Goal: Task Accomplishment & Management: Complete application form

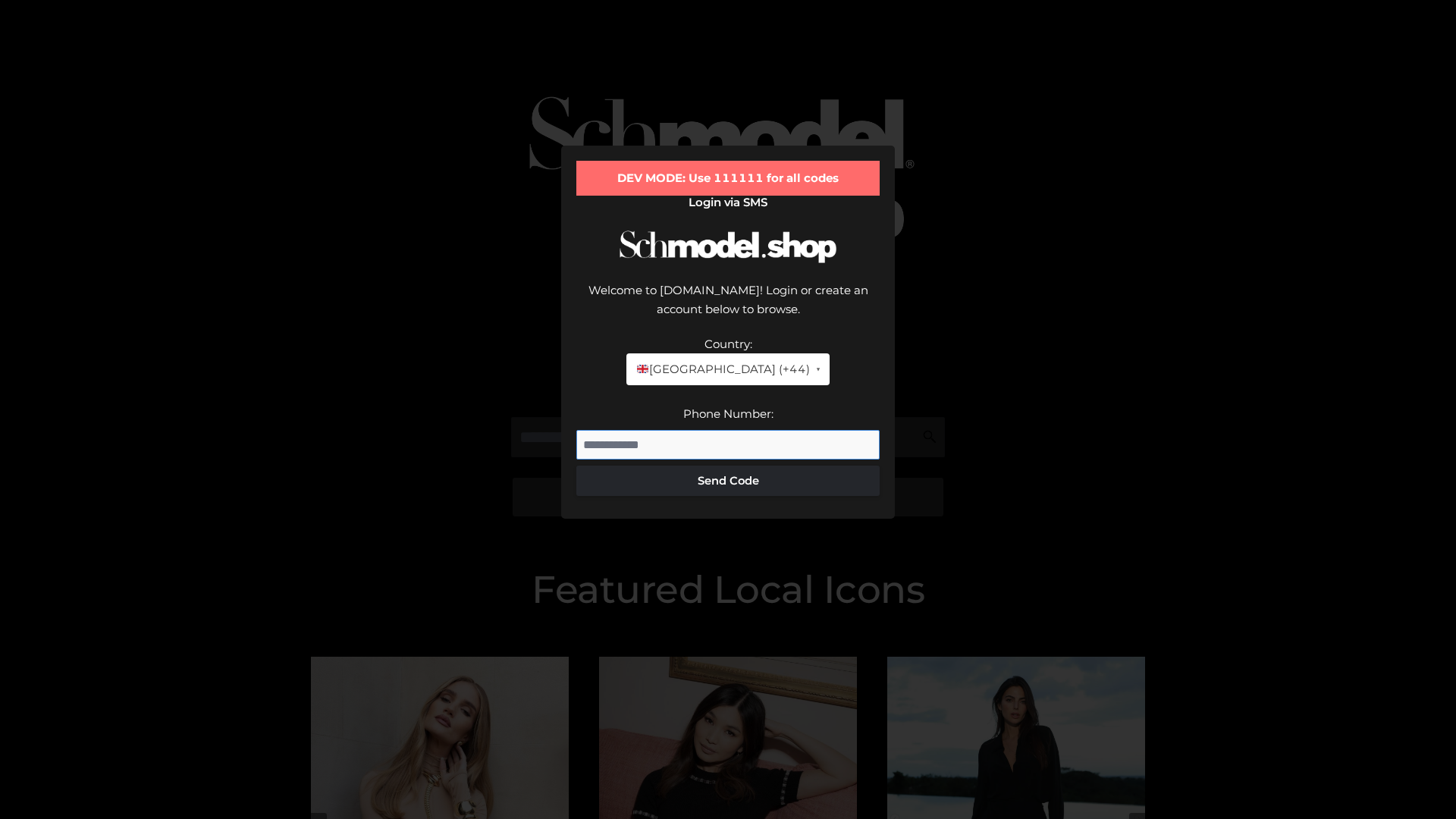
click at [728, 431] on input "Phone Number:" at bounding box center [728, 446] width 303 height 30
type input "**********"
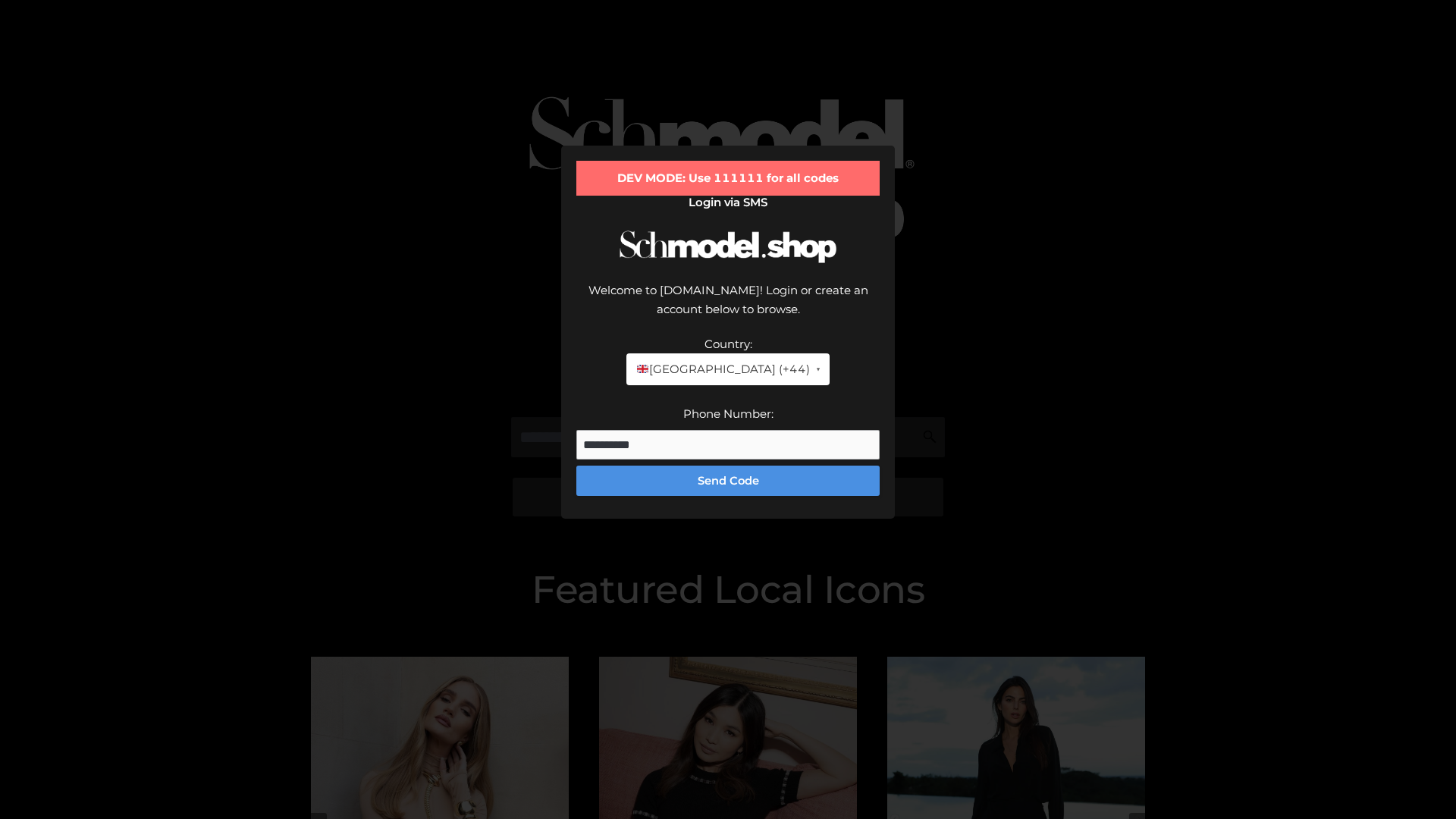
click at [728, 466] on button "Send Code" at bounding box center [728, 481] width 303 height 30
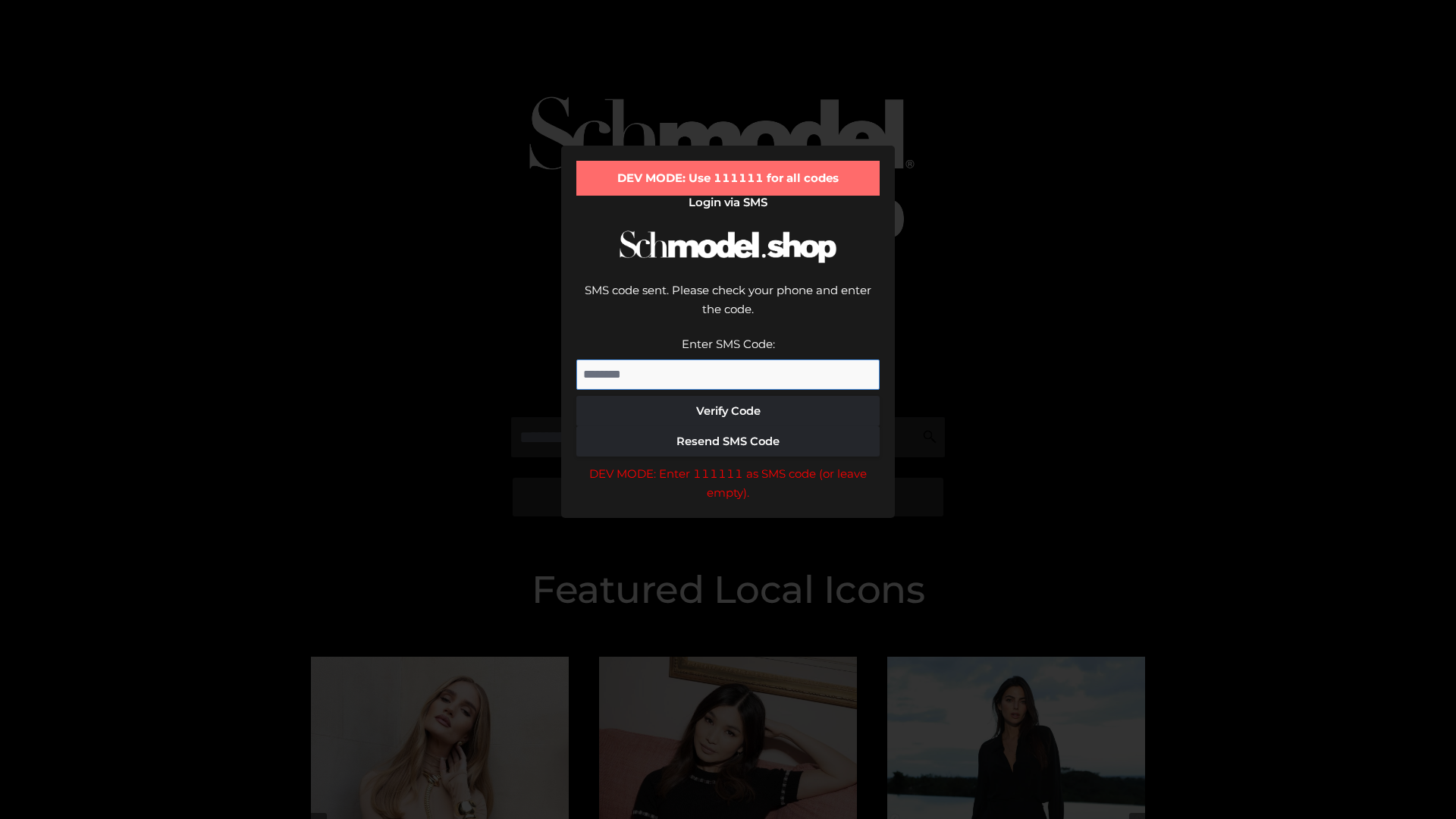
click at [728, 360] on input "Enter SMS Code:" at bounding box center [728, 375] width 303 height 30
type input "******"
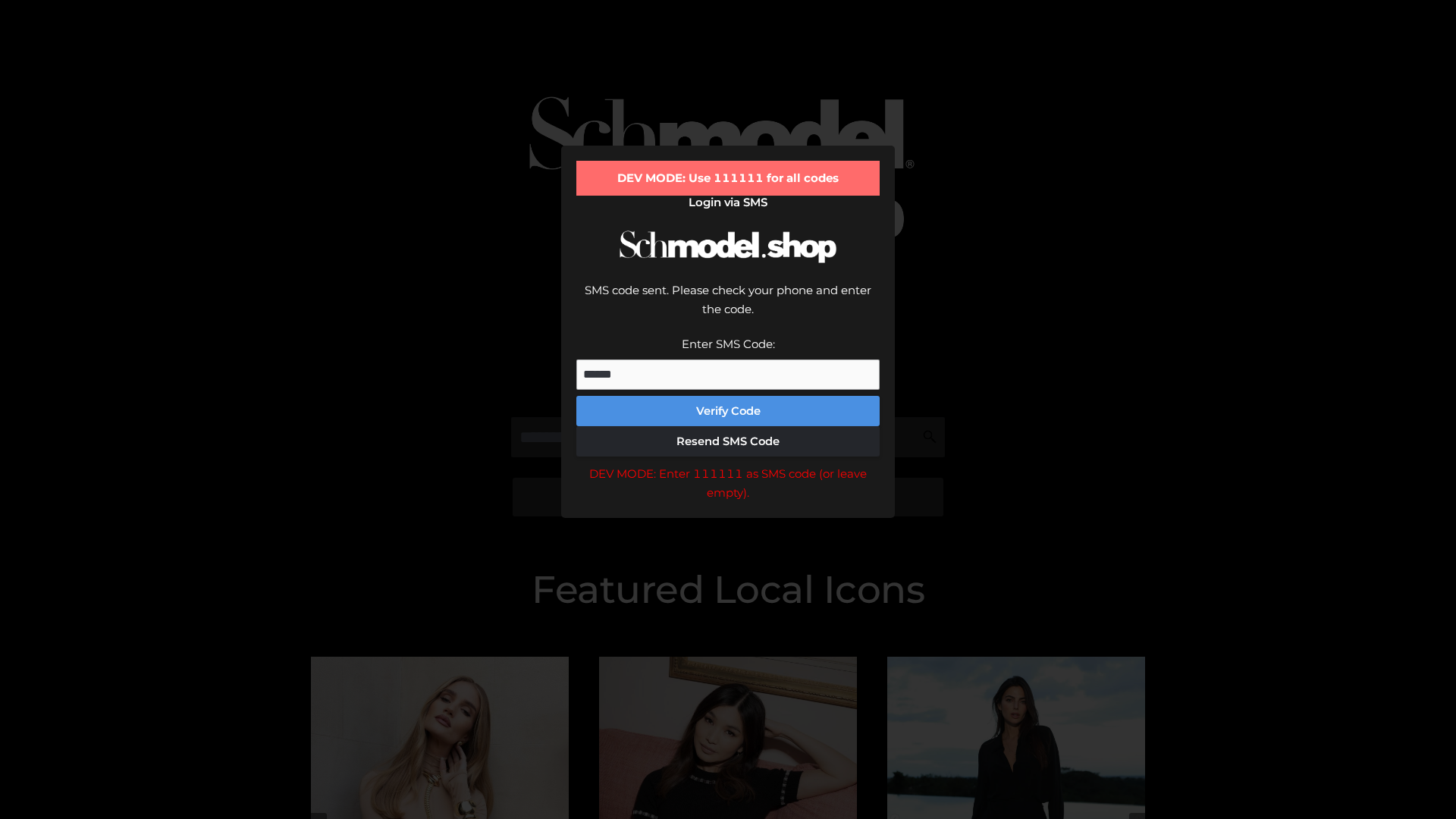
click at [728, 396] on button "Verify Code" at bounding box center [728, 411] width 303 height 30
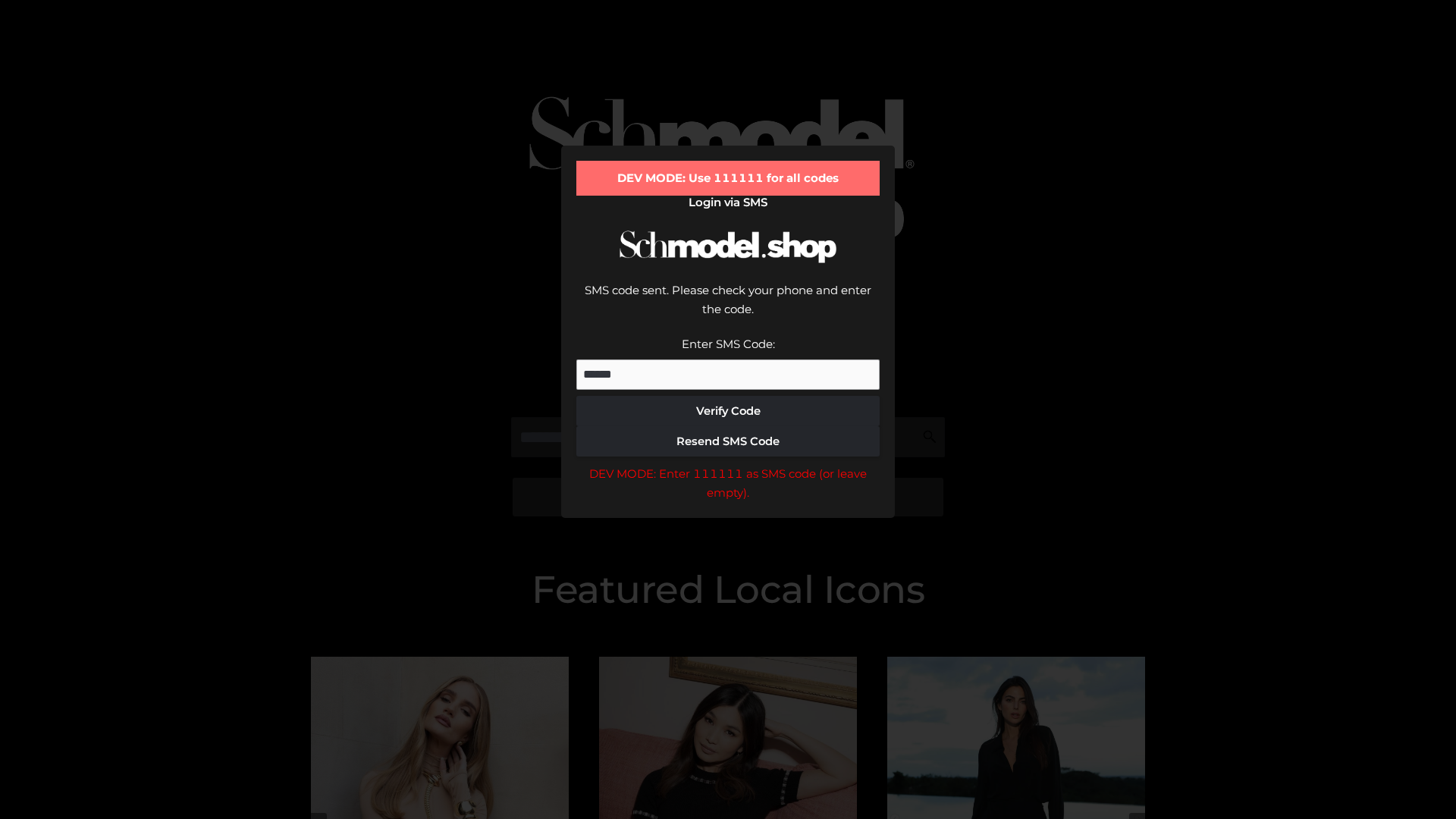
click at [728, 464] on div "DEV MODE: Enter 111111 as SMS code (or leave empty)." at bounding box center [728, 483] width 303 height 39
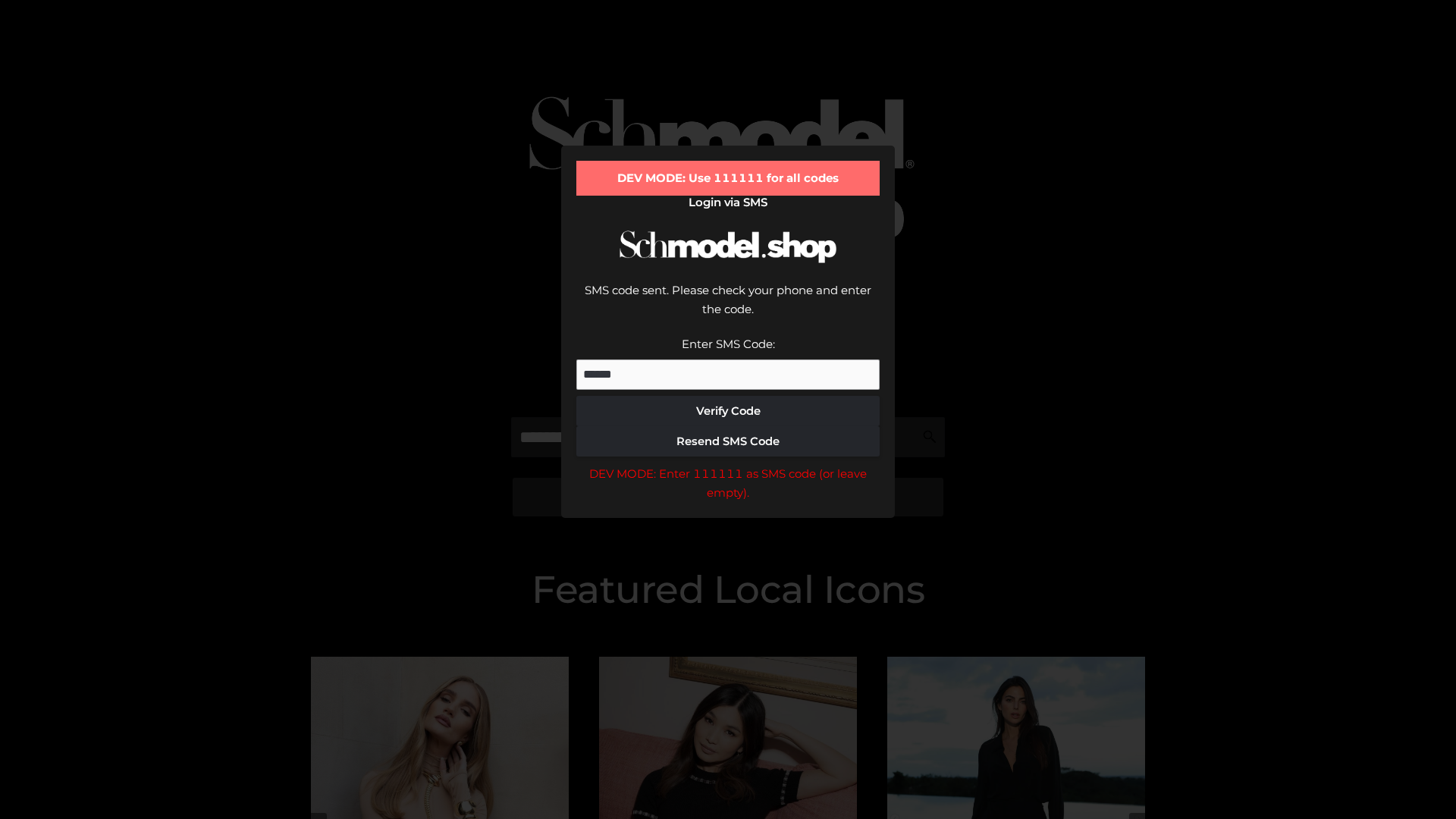
click at [728, 464] on div "DEV MODE: Enter 111111 as SMS code (or leave empty)." at bounding box center [728, 483] width 303 height 39
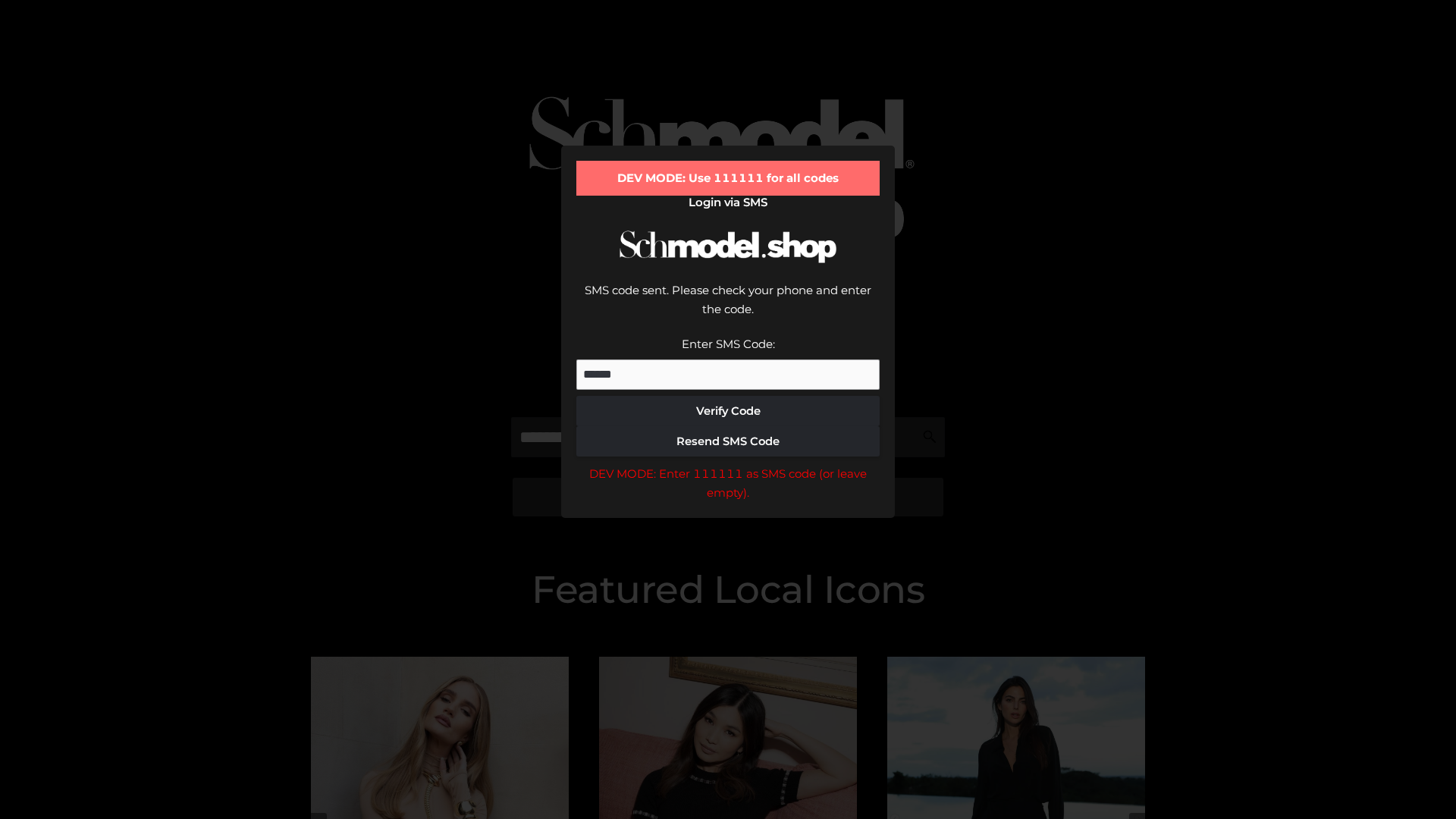
click at [728, 464] on div "DEV MODE: Enter 111111 as SMS code (or leave empty)." at bounding box center [728, 483] width 303 height 39
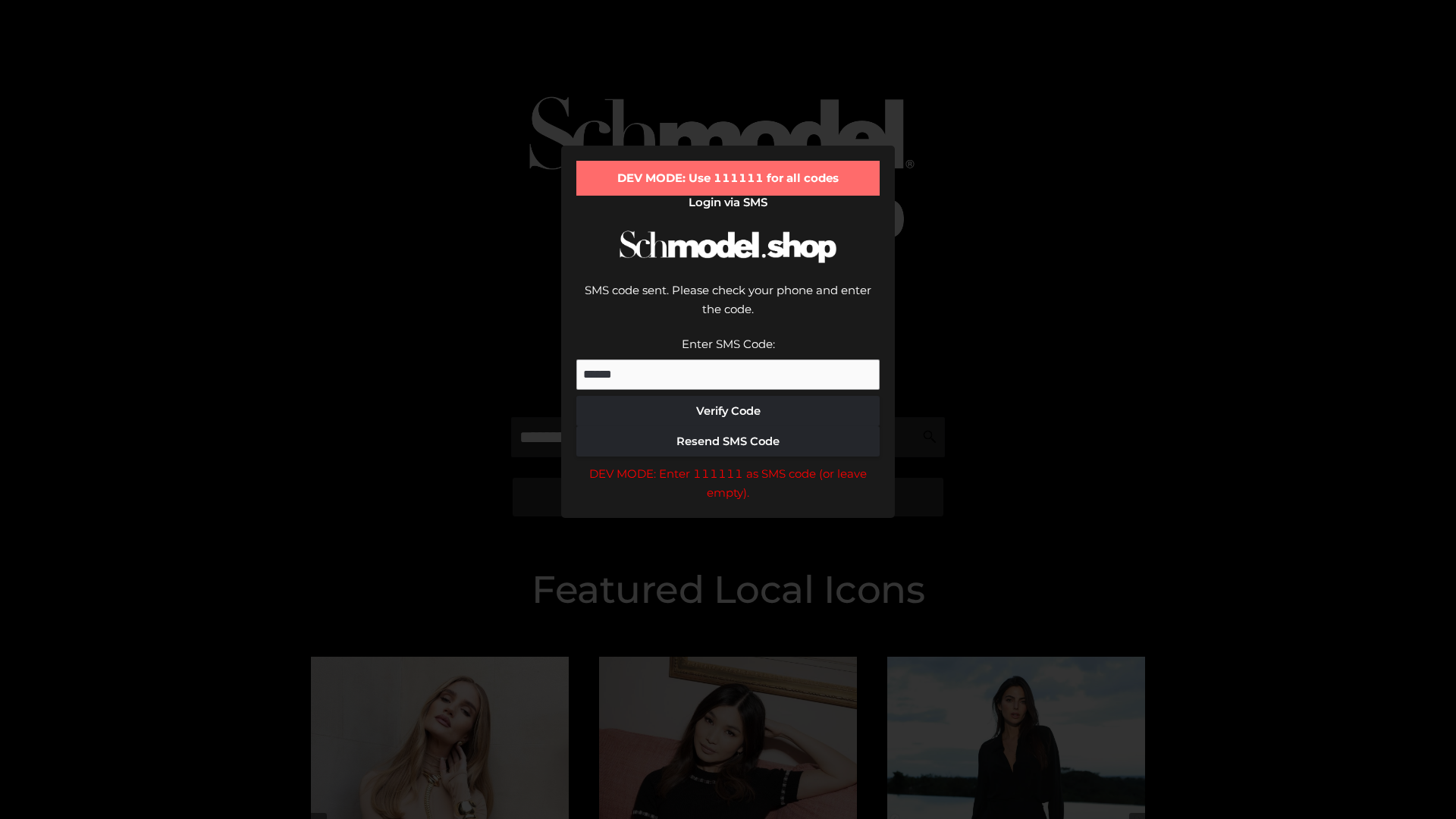
click at [728, 464] on div "DEV MODE: Enter 111111 as SMS code (or leave empty)." at bounding box center [728, 483] width 303 height 39
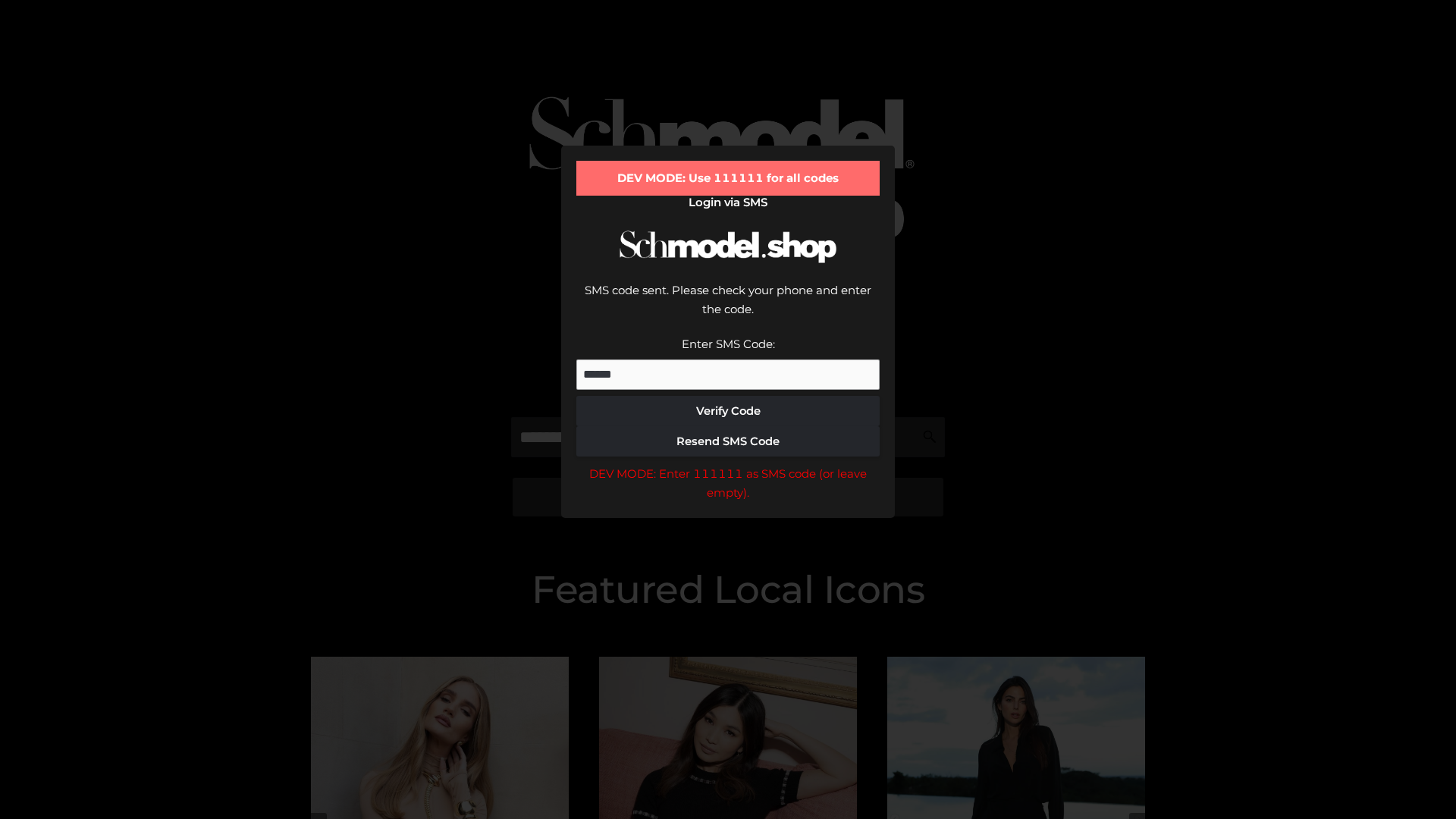
click at [728, 464] on div "DEV MODE: Enter 111111 as SMS code (or leave empty)." at bounding box center [728, 483] width 303 height 39
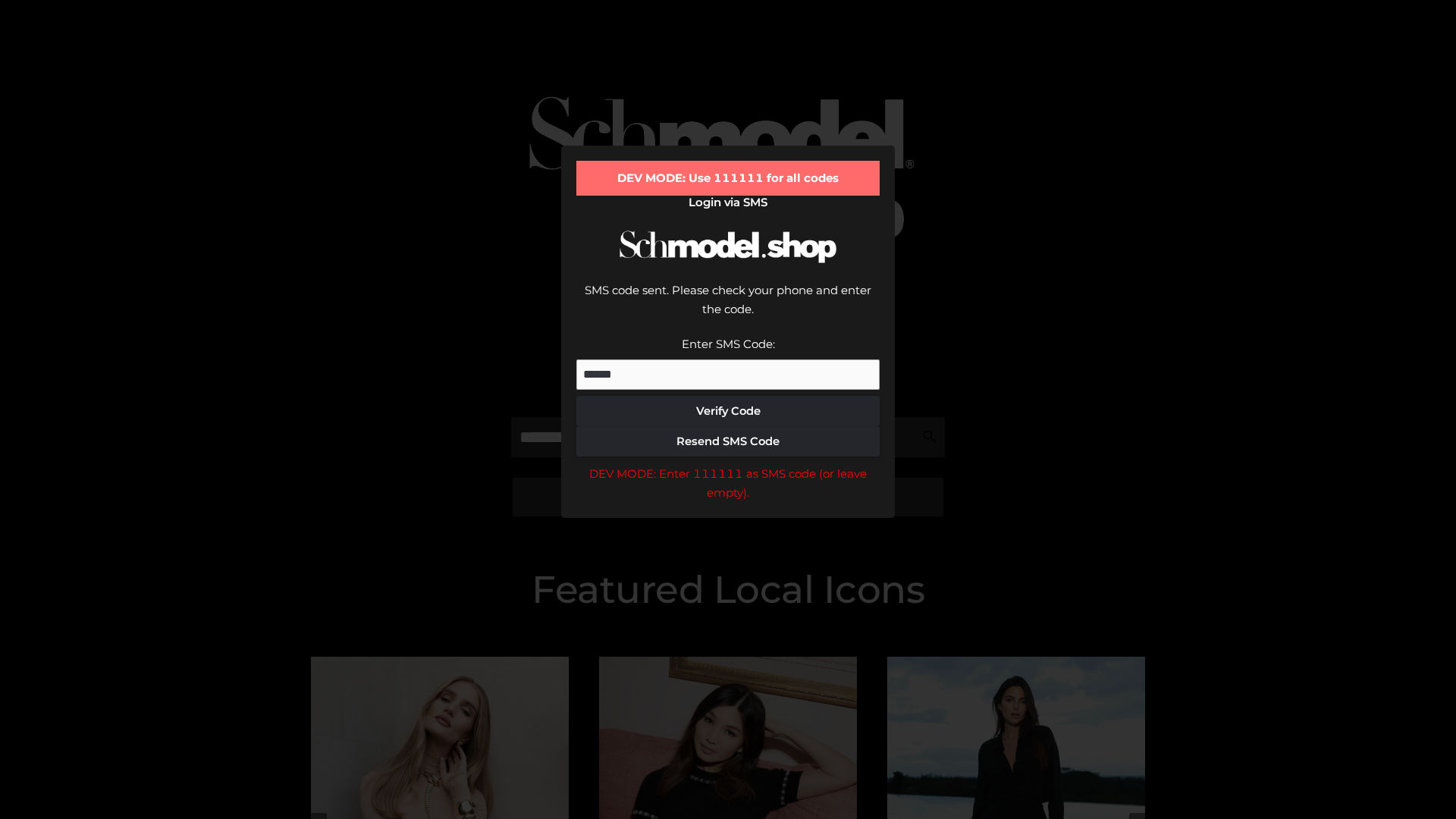
click at [728, 464] on div "DEV MODE: Enter 111111 as SMS code (or leave empty)." at bounding box center [728, 483] width 303 height 39
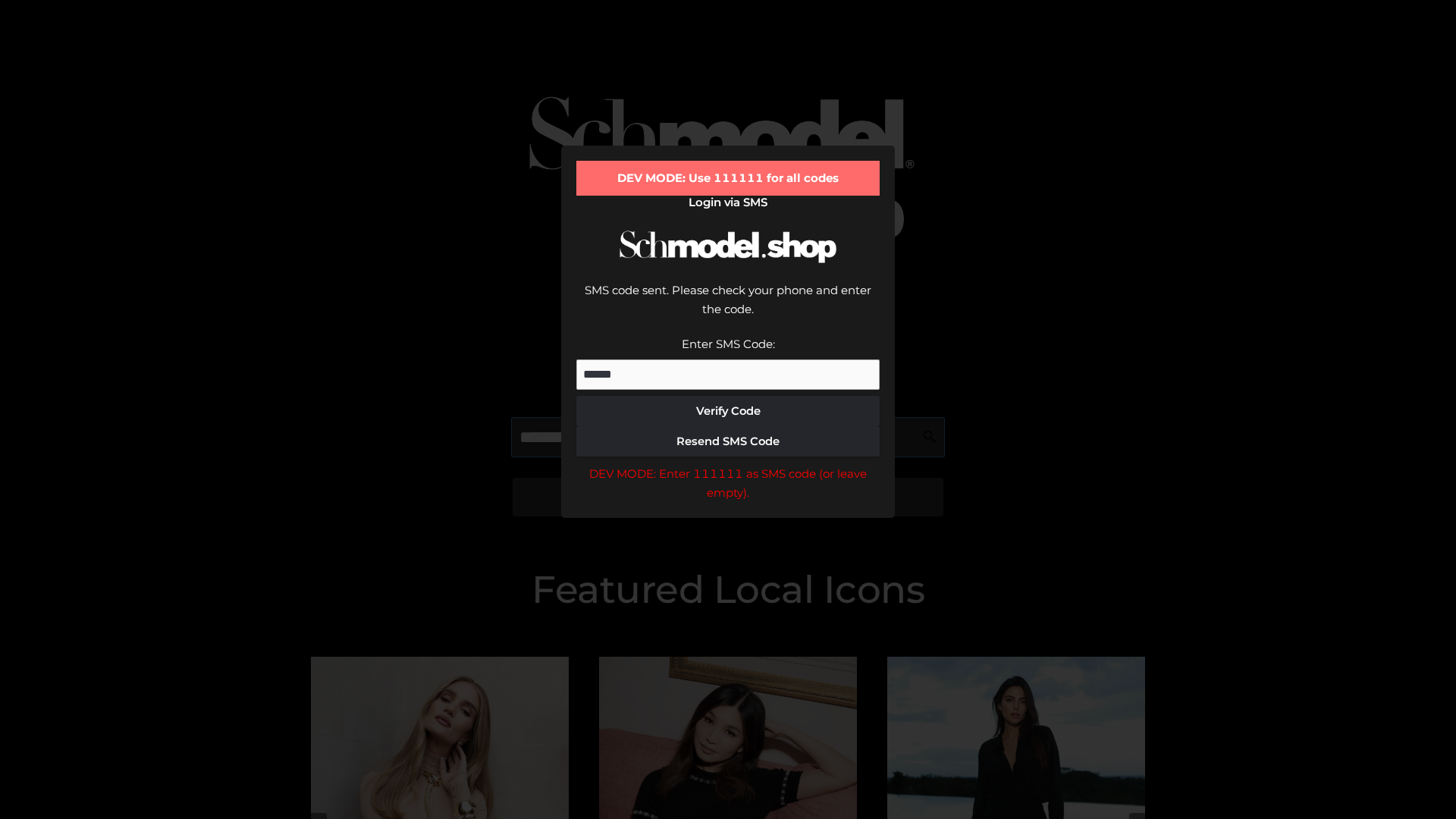
scroll to position [0, 78]
click at [728, 464] on div "DEV MODE: Enter 111111 as SMS code (or leave empty)." at bounding box center [728, 483] width 303 height 39
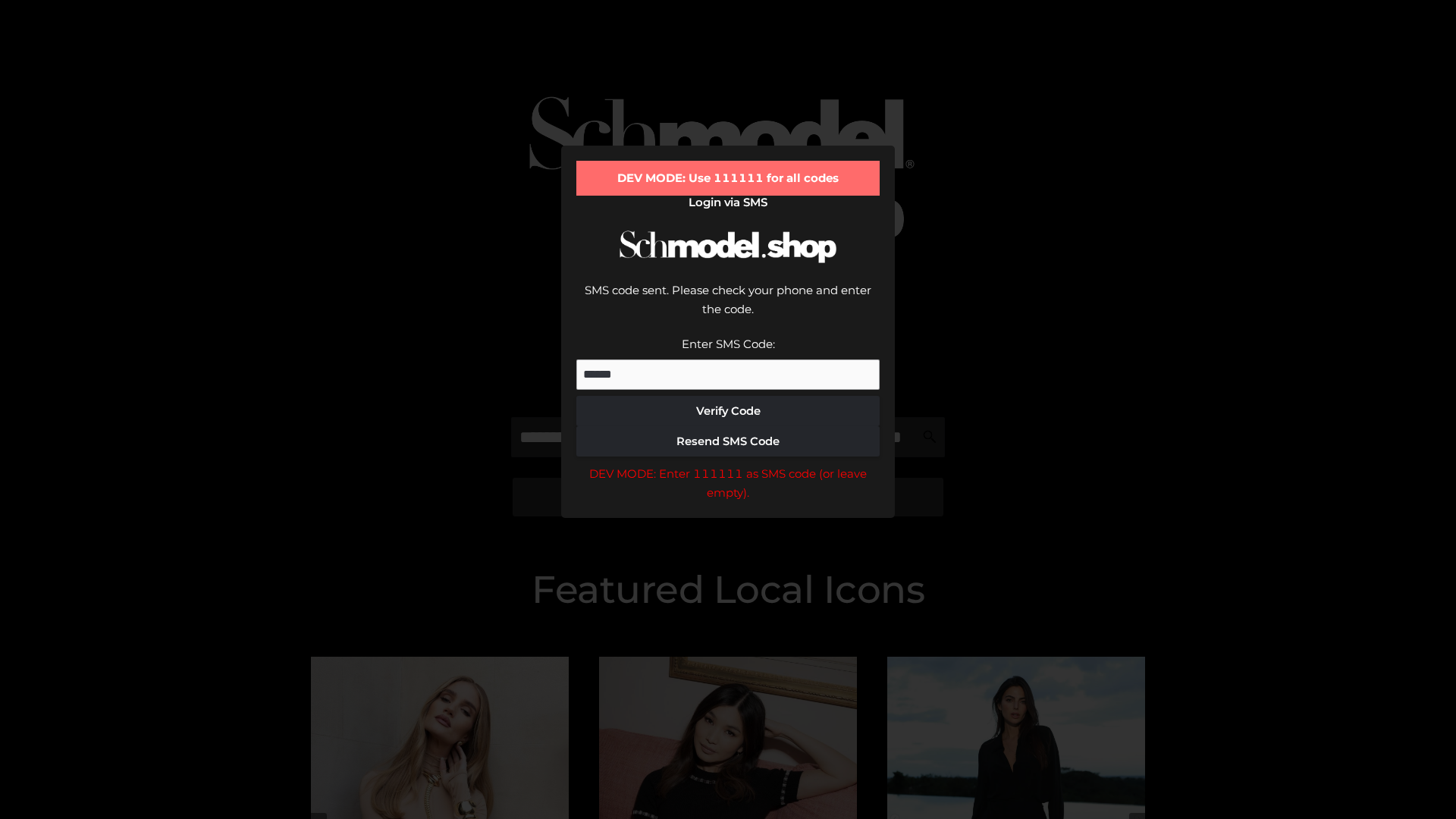
click at [728, 464] on div "DEV MODE: Enter 111111 as SMS code (or leave empty)." at bounding box center [728, 483] width 303 height 39
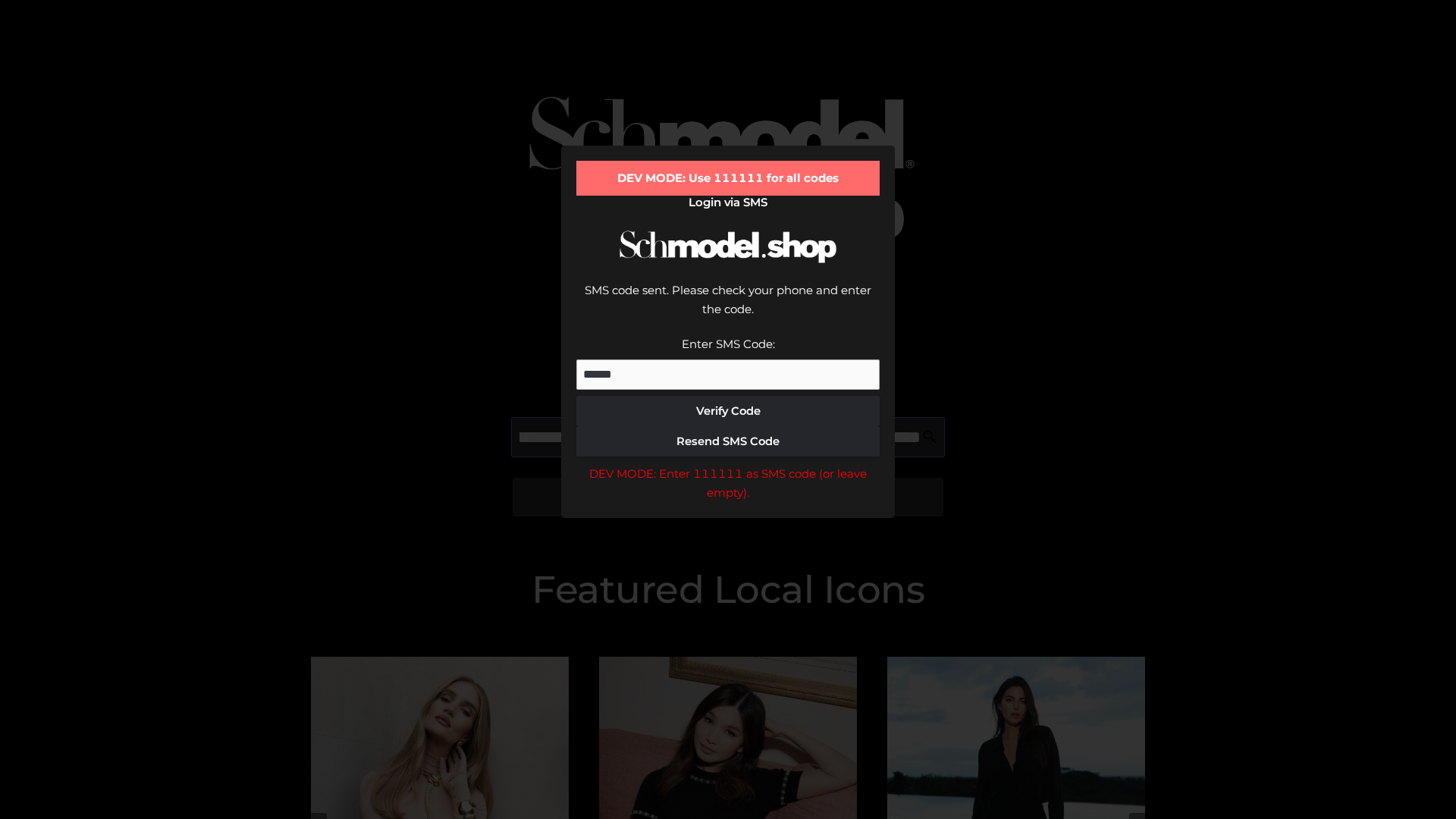
scroll to position [0, 166]
click at [728, 464] on div "DEV MODE: Enter 111111 as SMS code (or leave empty)." at bounding box center [728, 483] width 303 height 39
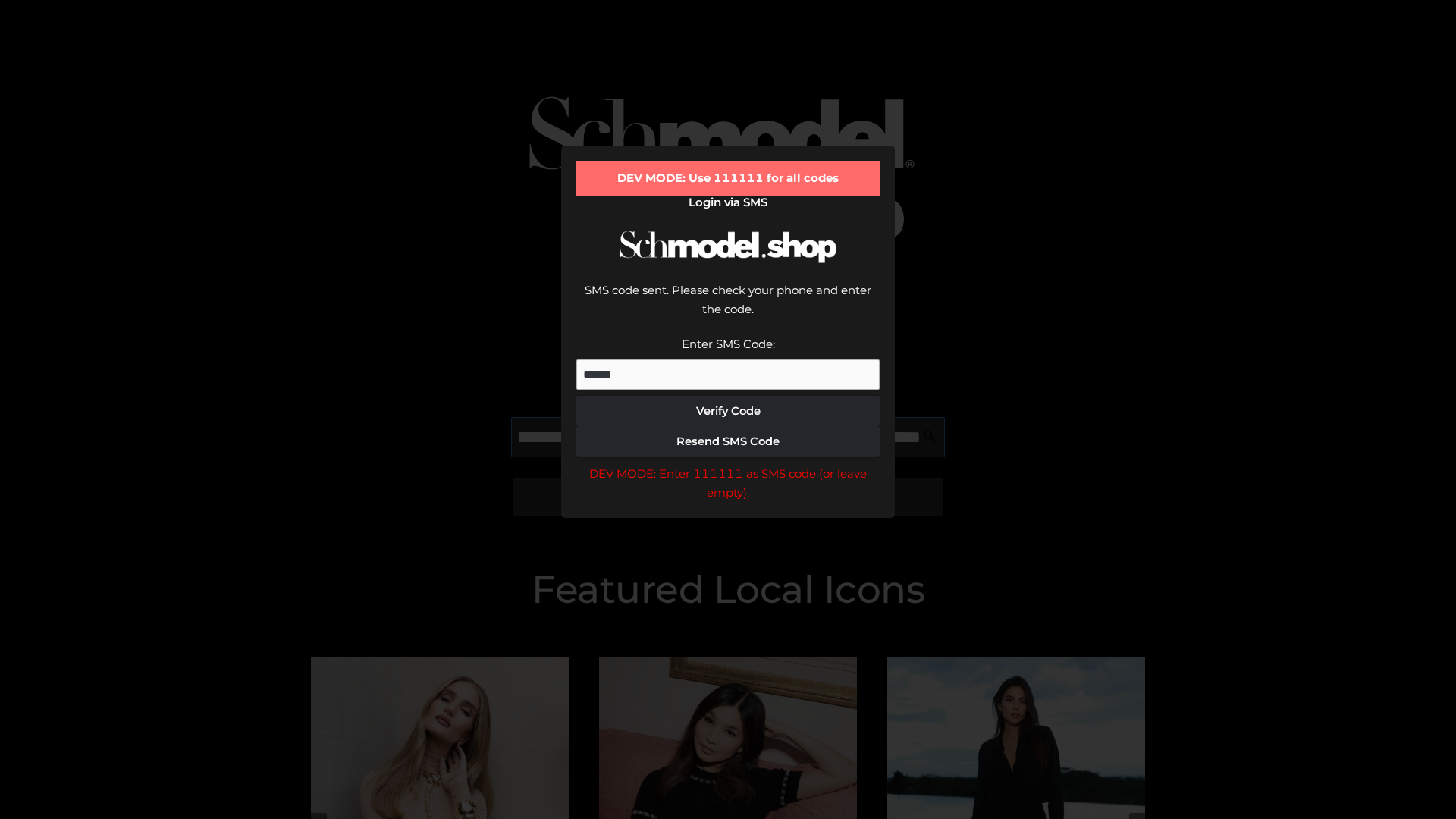
type input "**********"
